Goal: Task Accomplishment & Management: Manage account settings

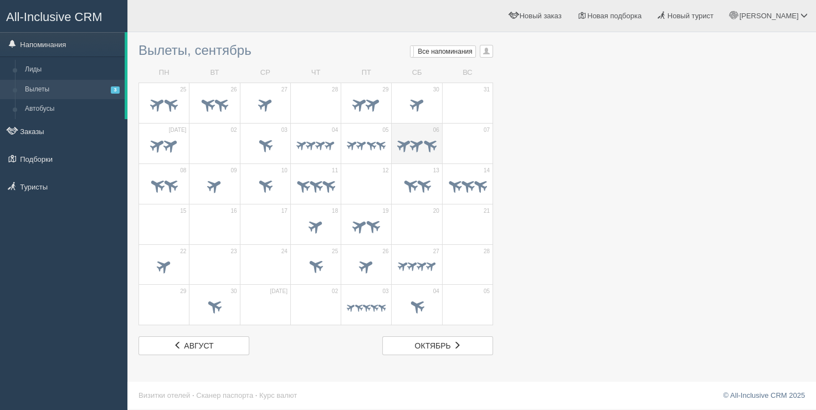
click at [425, 148] on span at bounding box center [429, 144] width 17 height 17
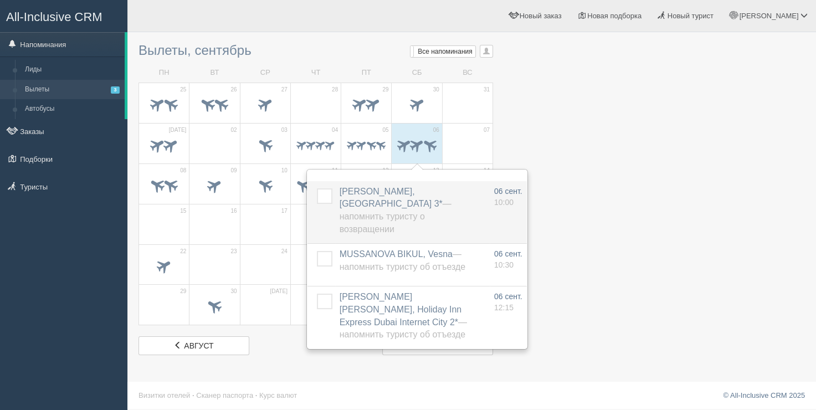
click at [317, 188] on label at bounding box center [317, 188] width 0 height 0
click at [0, 0] on input "checkbox" at bounding box center [0, 0] width 0 height 0
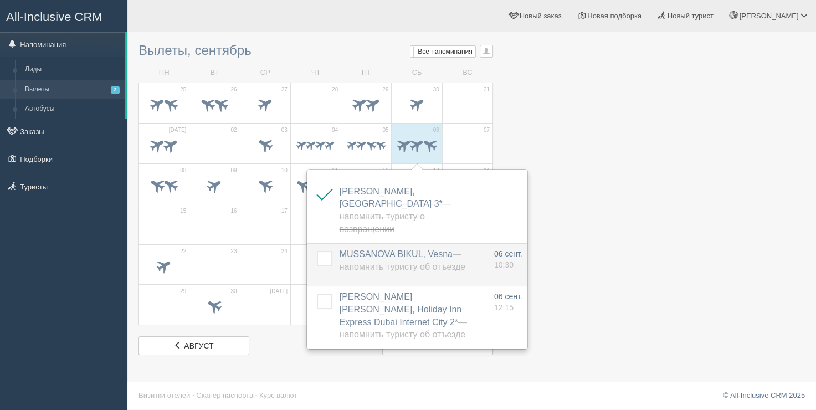
click at [317, 251] on label at bounding box center [317, 251] width 0 height 0
click at [0, 0] on input "checkbox" at bounding box center [0, 0] width 0 height 0
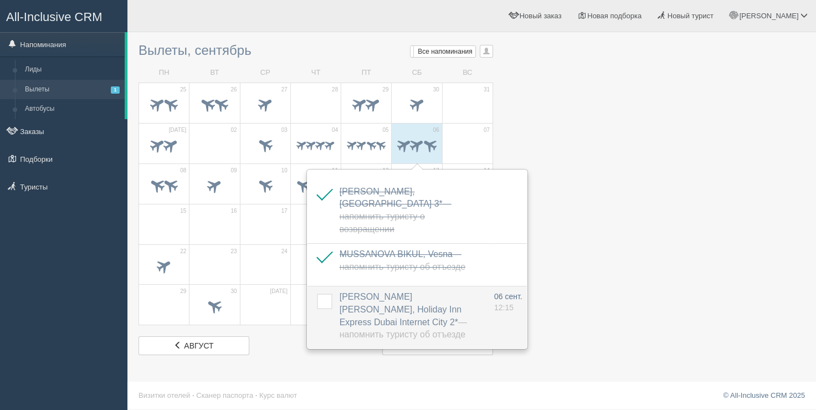
click at [317, 294] on label at bounding box center [317, 294] width 0 height 0
click at [0, 0] on input "checkbox" at bounding box center [0, 0] width 0 height 0
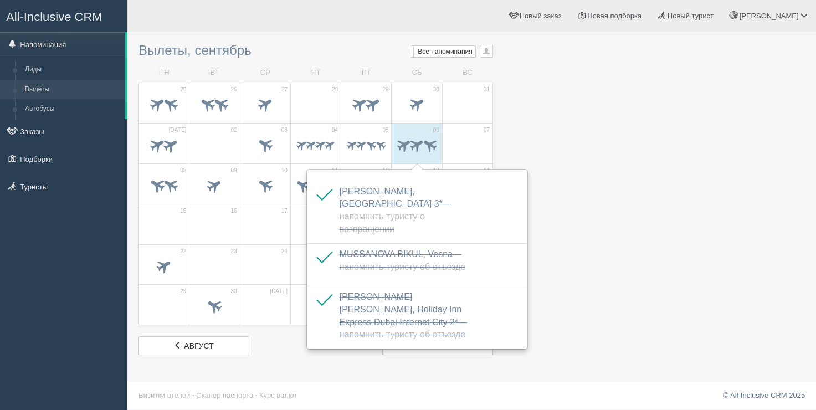
drag, startPoint x: 633, startPoint y: 93, endPoint x: 637, endPoint y: 82, distance: 11.7
click at [637, 82] on div at bounding box center [472, 197] width 667 height 318
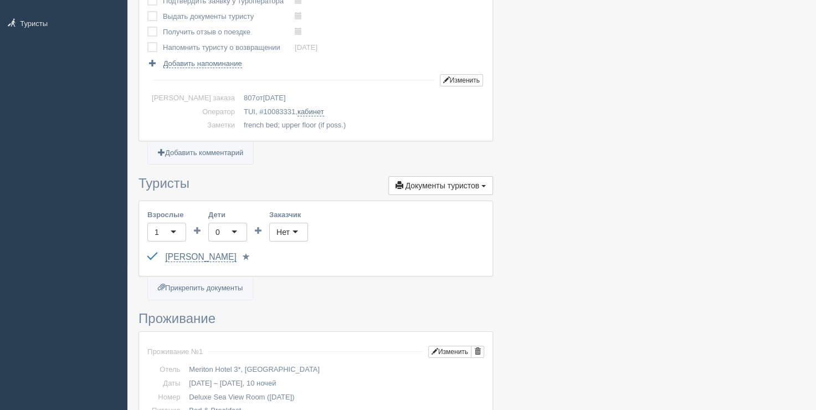
scroll to position [111, 0]
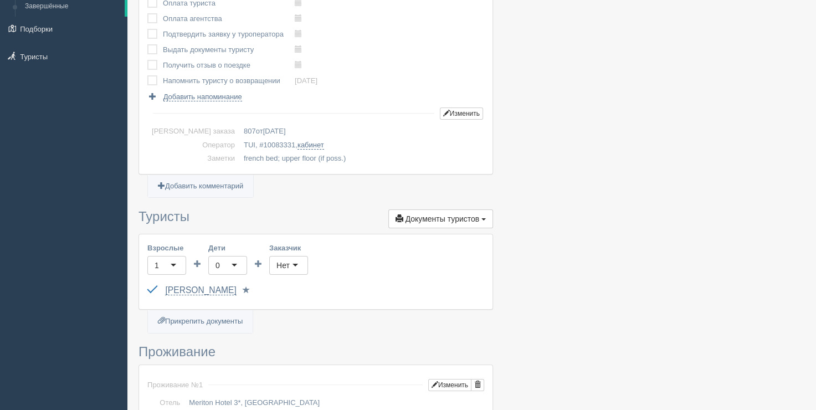
click at [247, 139] on td "TUI, # 10083331 , кабинет" at bounding box center [361, 146] width 245 height 14
click at [248, 150] on td "TUI, # 10083331 , кабинет" at bounding box center [361, 146] width 245 height 14
click at [263, 146] on span "10083331" at bounding box center [279, 145] width 32 height 8
copy span "10083331"
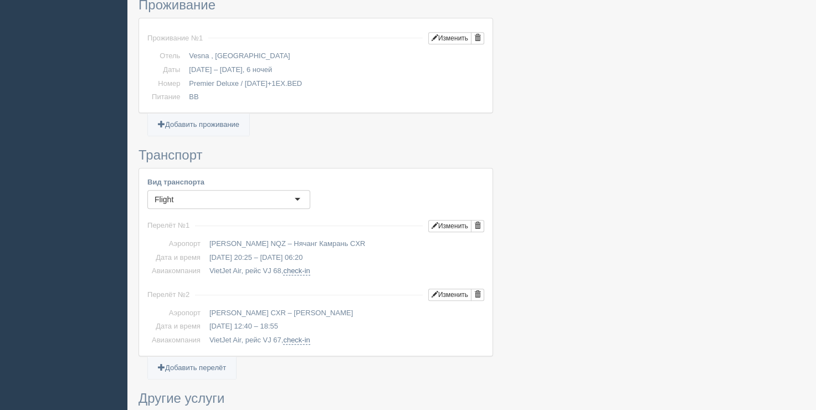
scroll to position [610, 0]
